Goal: Task Accomplishment & Management: Manage account settings

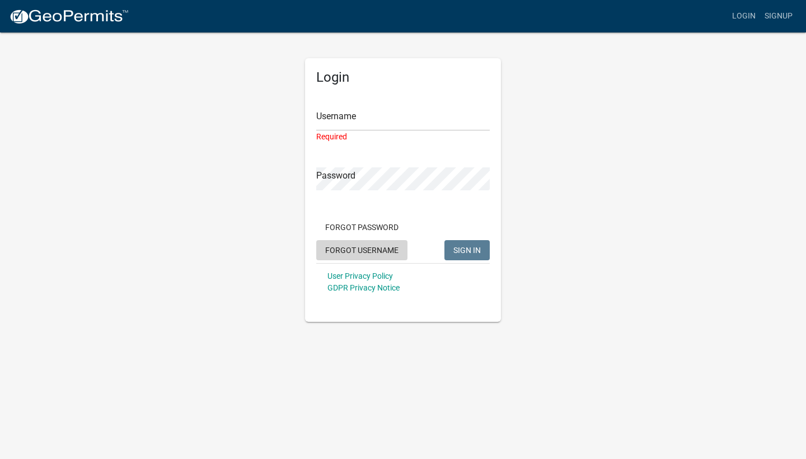
click at [380, 243] on button "Forgot Username" at bounding box center [361, 250] width 91 height 20
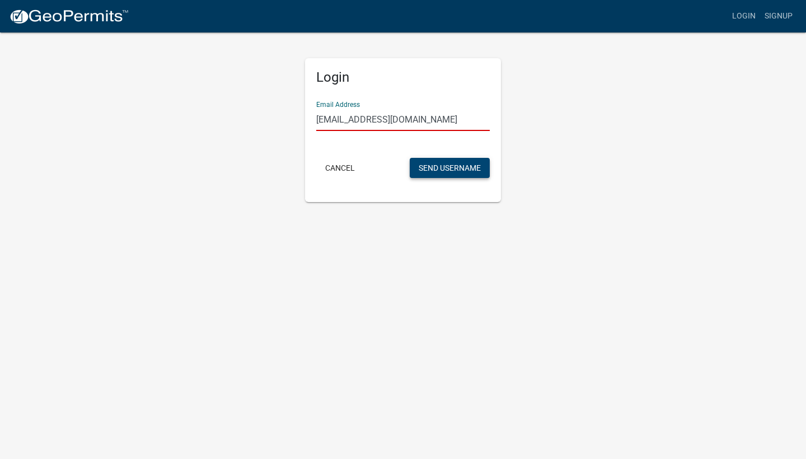
type input "[EMAIL_ADDRESS][DOMAIN_NAME]"
click at [465, 174] on button "Send Username" at bounding box center [450, 168] width 80 height 20
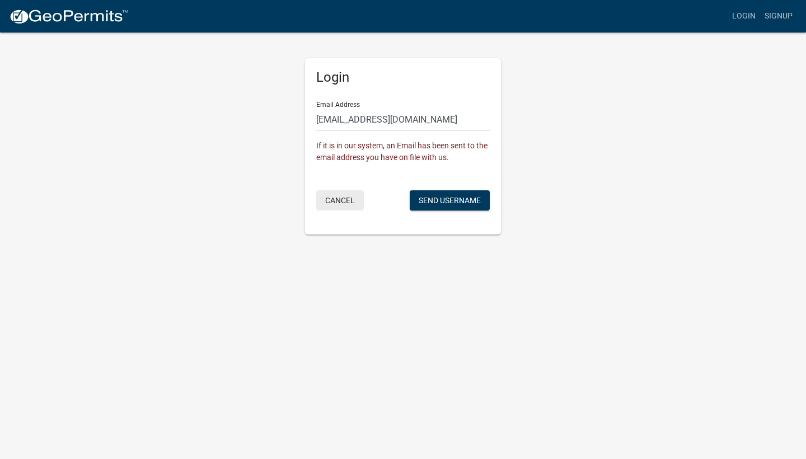
click at [341, 205] on button "Cancel" at bounding box center [340, 200] width 48 height 20
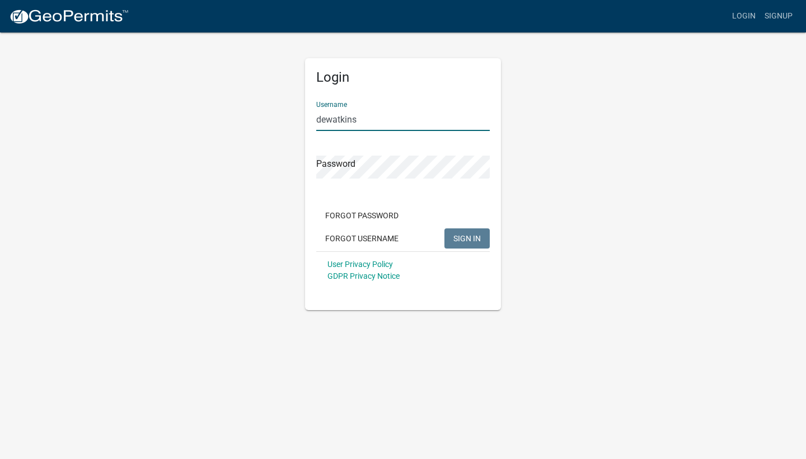
type input "dewatkins"
click at [470, 234] on span "SIGN IN" at bounding box center [466, 237] width 27 height 9
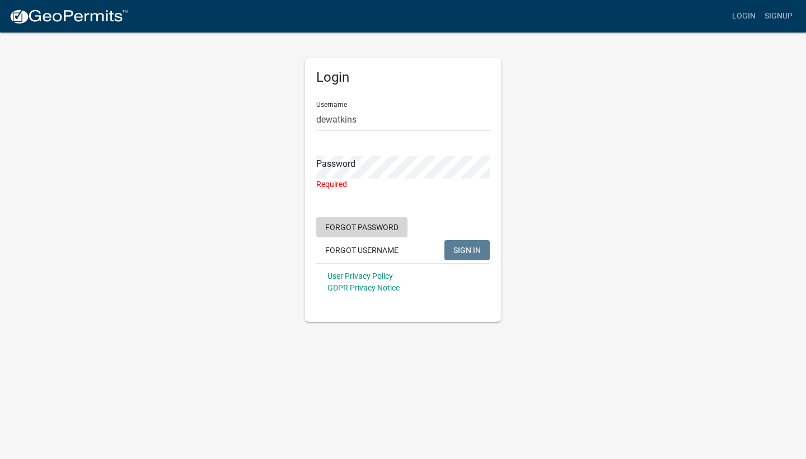
click at [376, 224] on button "Forgot Password" at bounding box center [361, 227] width 91 height 20
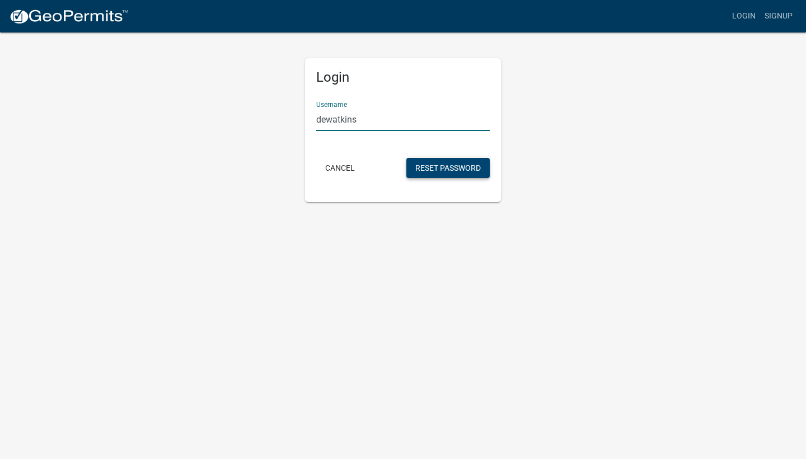
type input "dewatkins"
click at [462, 164] on button "Reset Password" at bounding box center [447, 168] width 83 height 20
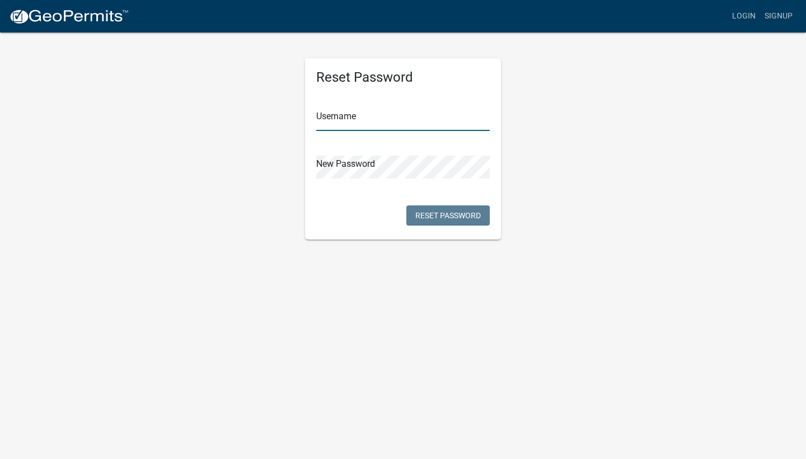
click at [384, 126] on input "text" at bounding box center [402, 119] width 173 height 23
type input "dewatkins"
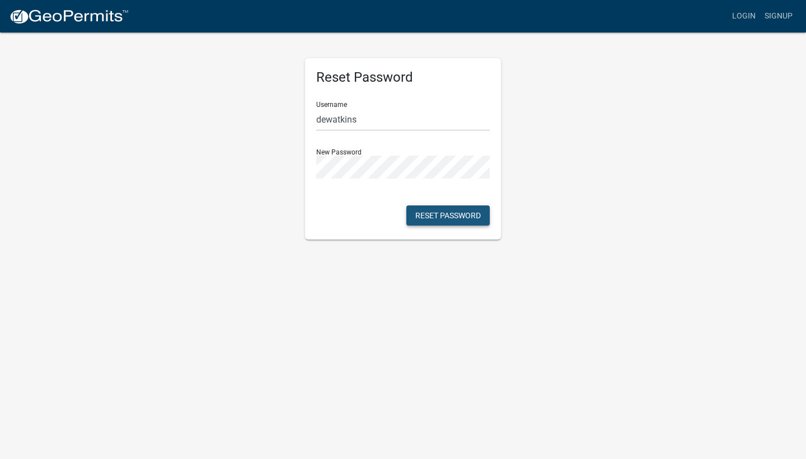
click at [462, 218] on button "Reset Password" at bounding box center [447, 215] width 83 height 20
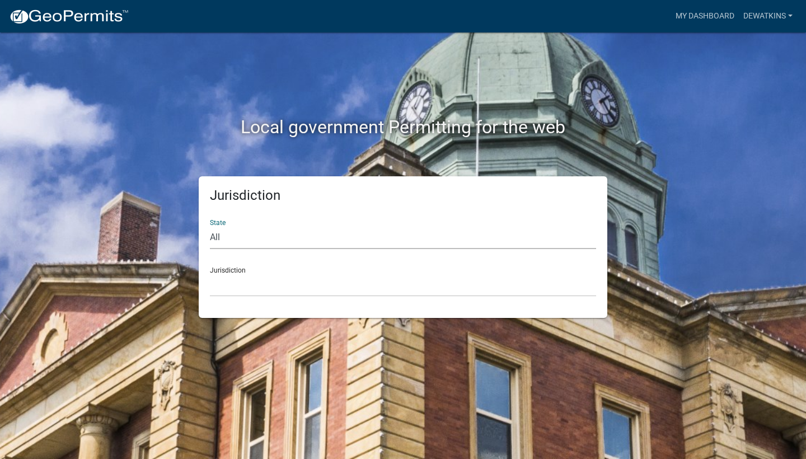
select select "[US_STATE]"
drag, startPoint x: 311, startPoint y: 289, endPoint x: 700, endPoint y: 45, distance: 459.7
click at [705, 92] on div "Local government Permitting for the web Jurisdiction State All Colorado Georgia…" at bounding box center [403, 174] width 638 height 285
click at [706, 13] on link "My Dashboard" at bounding box center [705, 16] width 68 height 21
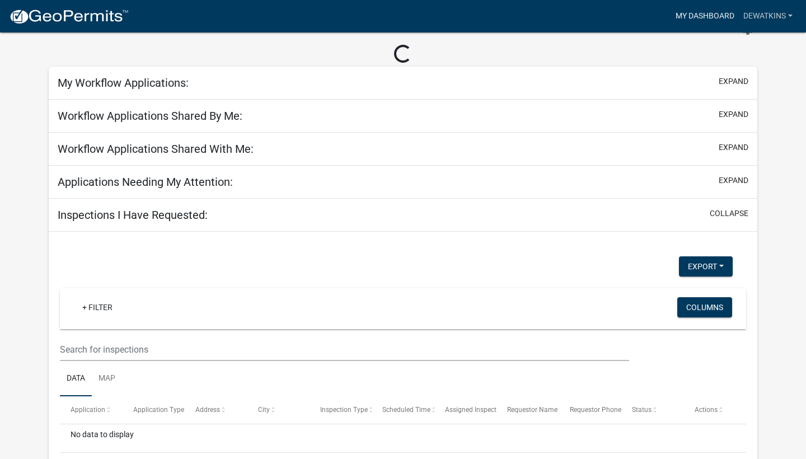
scroll to position [19, 0]
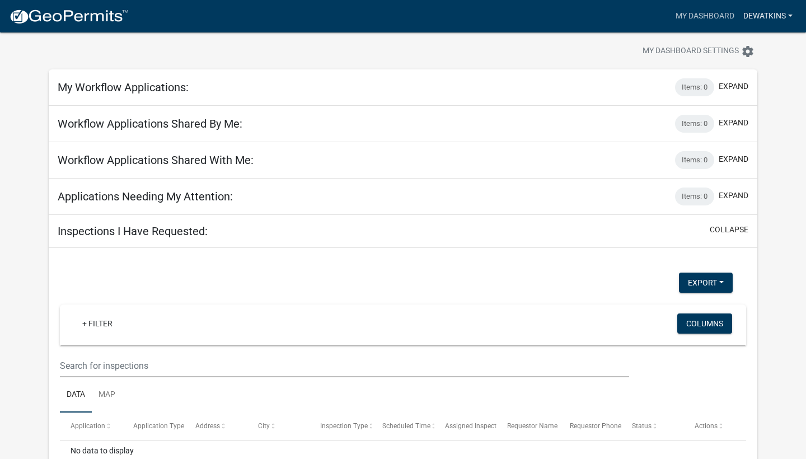
click at [764, 12] on link "dewatkins" at bounding box center [768, 16] width 58 height 21
click at [731, 44] on link "Account" at bounding box center [752, 45] width 90 height 27
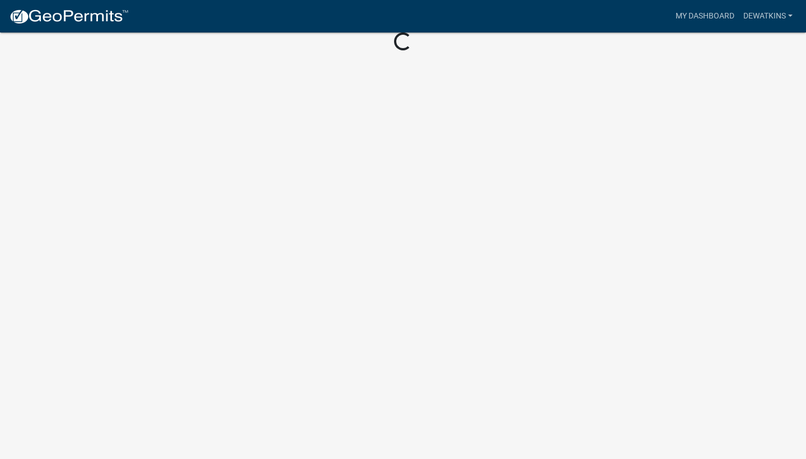
scroll to position [13, 0]
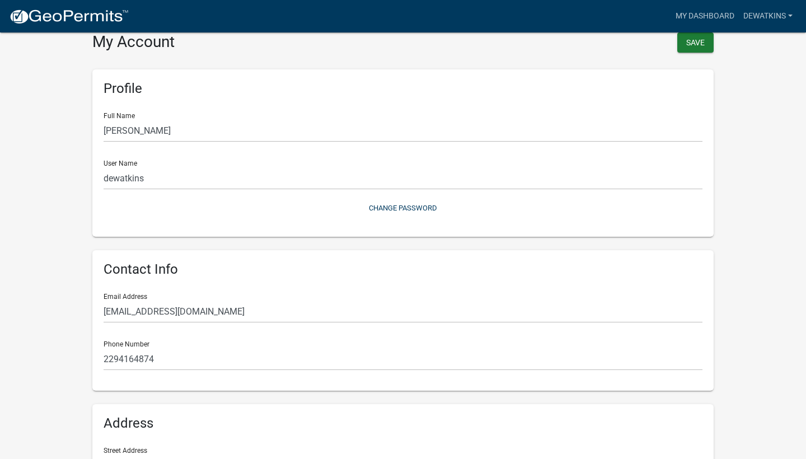
click at [747, 107] on wm-user-profile-view "more_horiz My Dashboard dewatkins Account Logout My Account Save Profile Full N…" at bounding box center [403, 319] width 806 height 638
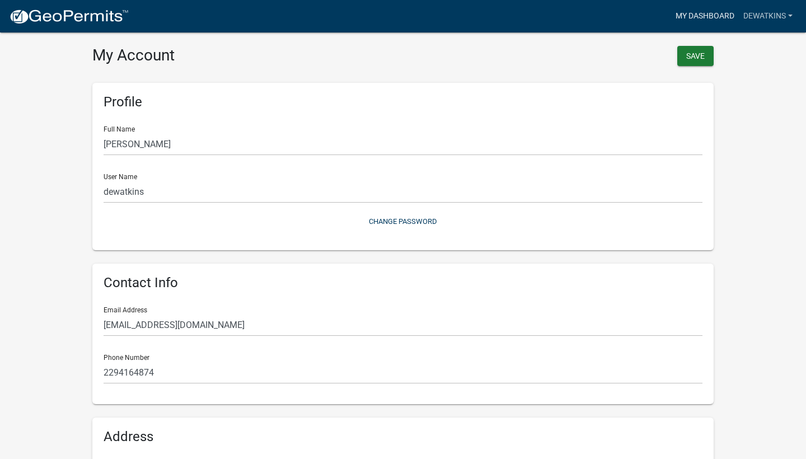
click at [711, 16] on link "My Dashboard" at bounding box center [705, 16] width 68 height 21
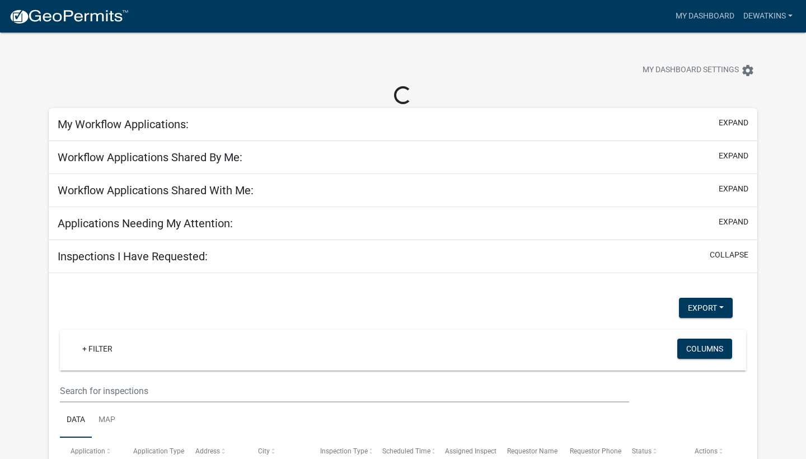
click at [154, 122] on h5 "My Workflow Applications:" at bounding box center [123, 123] width 131 height 13
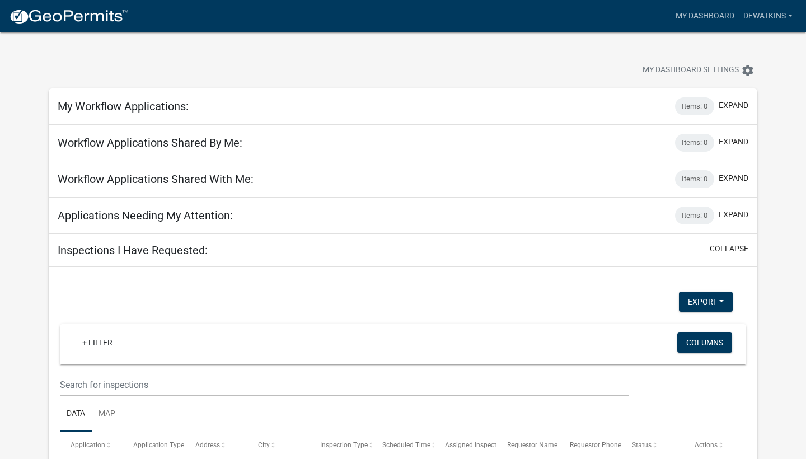
click at [740, 105] on button "expand" at bounding box center [733, 106] width 30 height 12
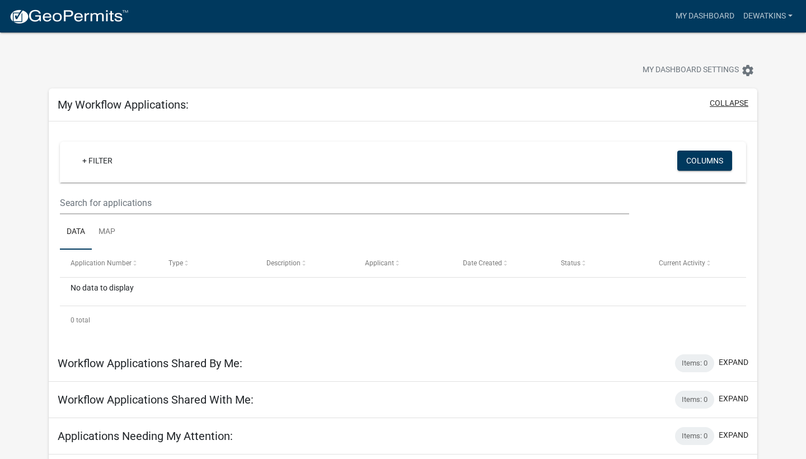
click at [740, 105] on button "collapse" at bounding box center [728, 103] width 39 height 12
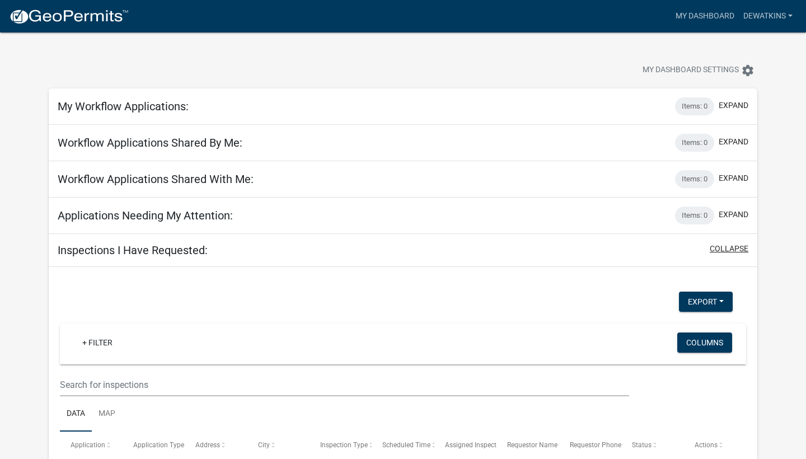
click at [735, 250] on button "collapse" at bounding box center [728, 249] width 39 height 12
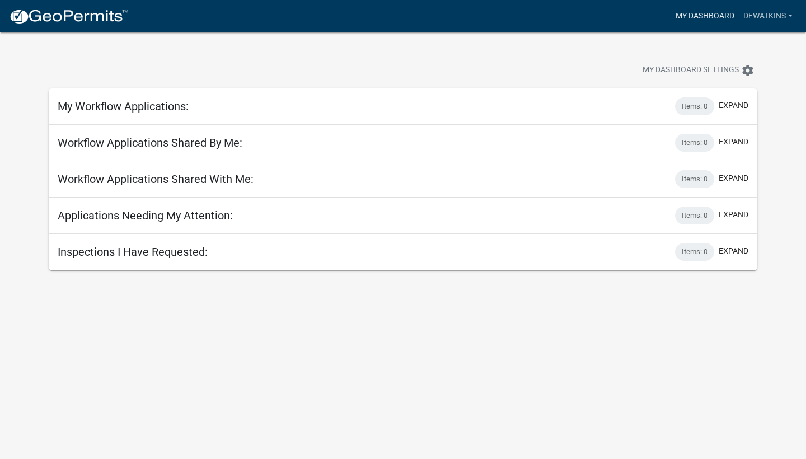
click at [688, 18] on link "My Dashboard" at bounding box center [705, 16] width 68 height 21
click at [112, 9] on img at bounding box center [69, 16] width 120 height 17
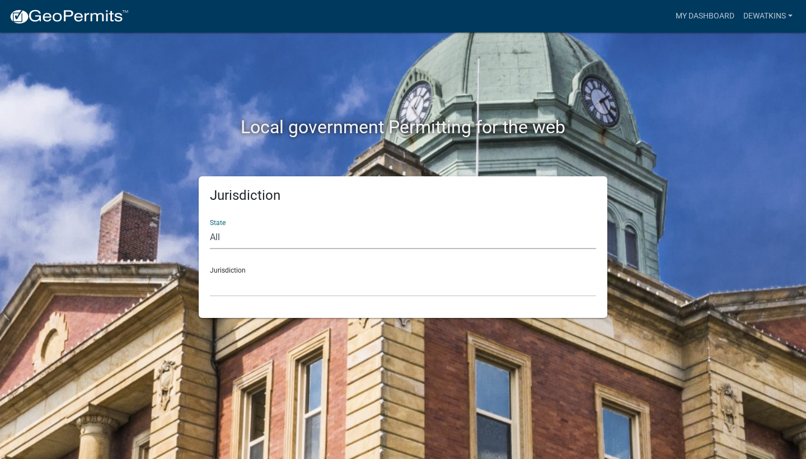
select select "[US_STATE]"
